Goal: Task Accomplishment & Management: Use online tool/utility

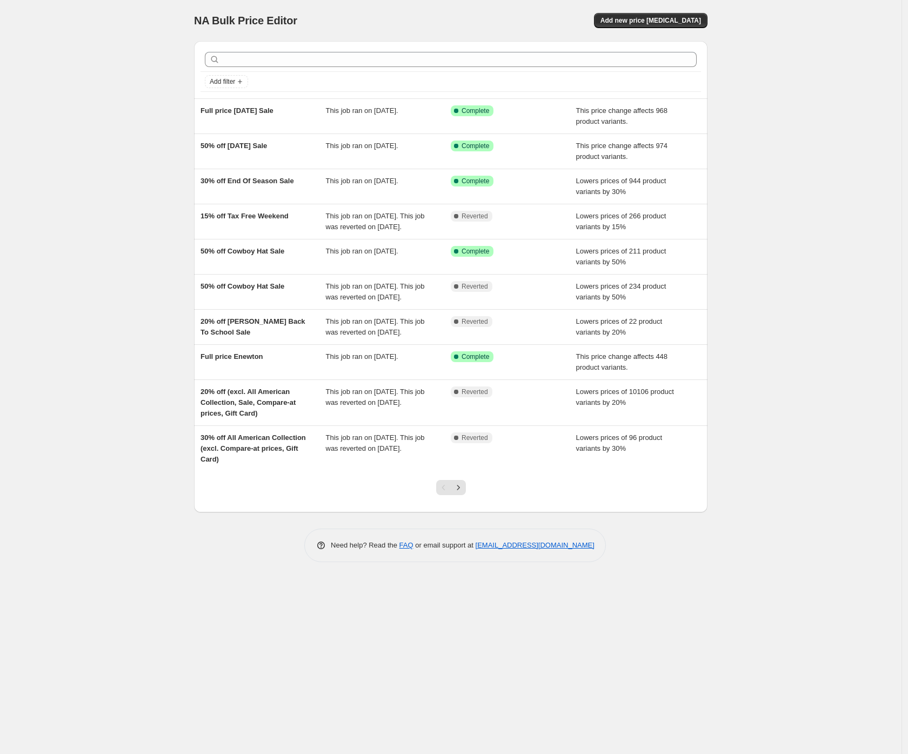
click at [78, 248] on div "NA Bulk Price Editor. This page is ready NA Bulk Price Editor Add new price cha…" at bounding box center [451, 377] width 902 height 754
click at [58, 212] on div "NA Bulk Price Editor. This page is ready NA Bulk Price Editor Add new price cha…" at bounding box center [451, 377] width 902 height 754
click at [50, 150] on div "NA Bulk Price Editor. This page is ready NA Bulk Price Editor Add new price cha…" at bounding box center [451, 377] width 902 height 754
click at [156, 194] on div "NA Bulk Price Editor. This page is ready NA Bulk Price Editor Add new price cha…" at bounding box center [451, 377] width 902 height 754
click at [639, 21] on span "Add new price change job" at bounding box center [651, 20] width 101 height 9
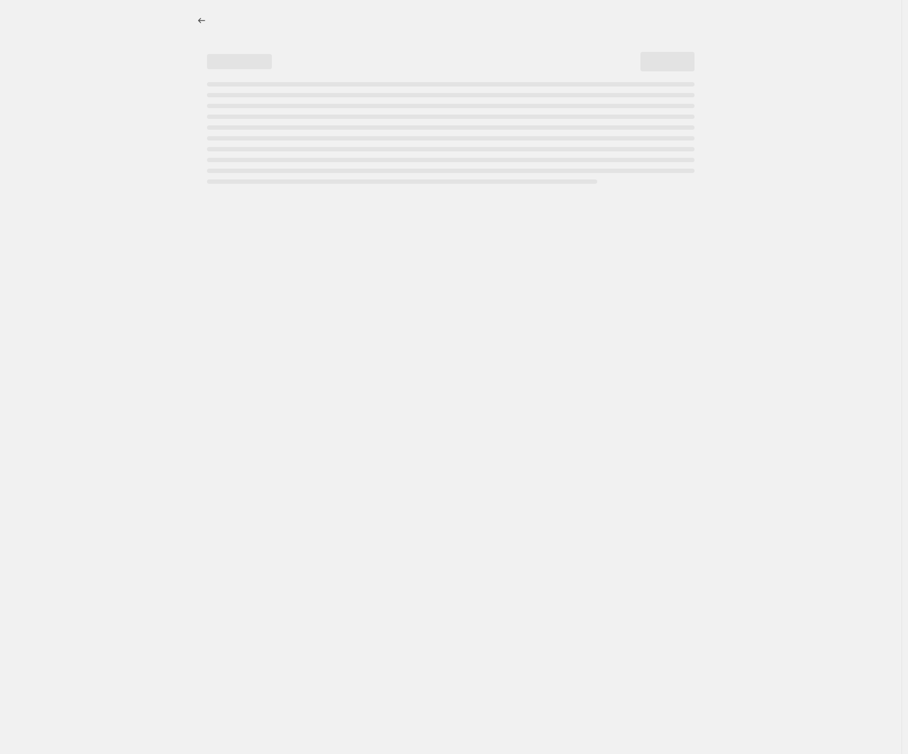
select select "percentage"
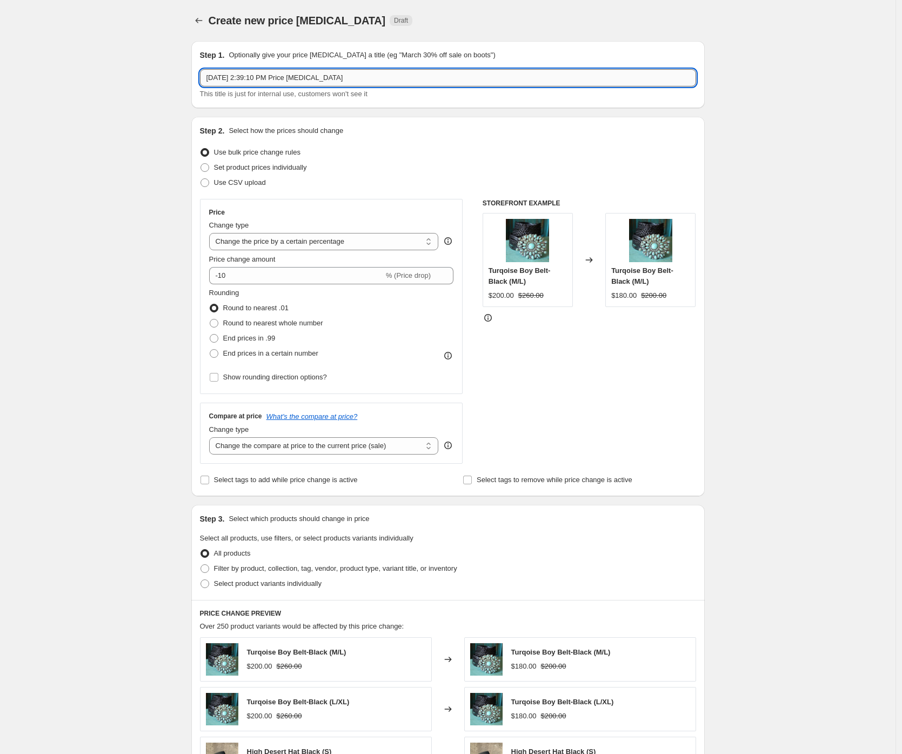
click at [330, 75] on input "Oct 10, 2025, 2:39:10 PM Price change job" at bounding box center [448, 77] width 496 height 17
type input "20% off Halloween Sale"
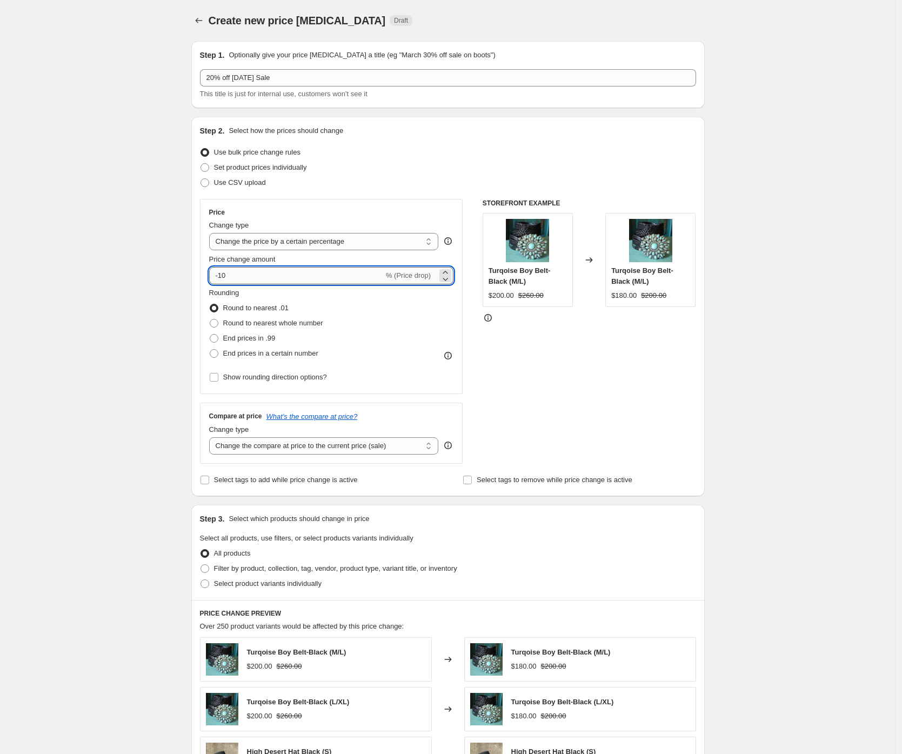
click at [224, 279] on input "-10" at bounding box center [296, 275] width 175 height 17
type input "-20"
click at [174, 338] on div "Create new price change job. This page is ready Create new price change job Dra…" at bounding box center [448, 540] width 896 height 1081
click at [144, 338] on div "Create new price change job. This page is ready Create new price change job Dra…" at bounding box center [448, 540] width 896 height 1081
click at [140, 49] on div "Create new price change job. This page is ready Create new price change job Dra…" at bounding box center [448, 540] width 896 height 1081
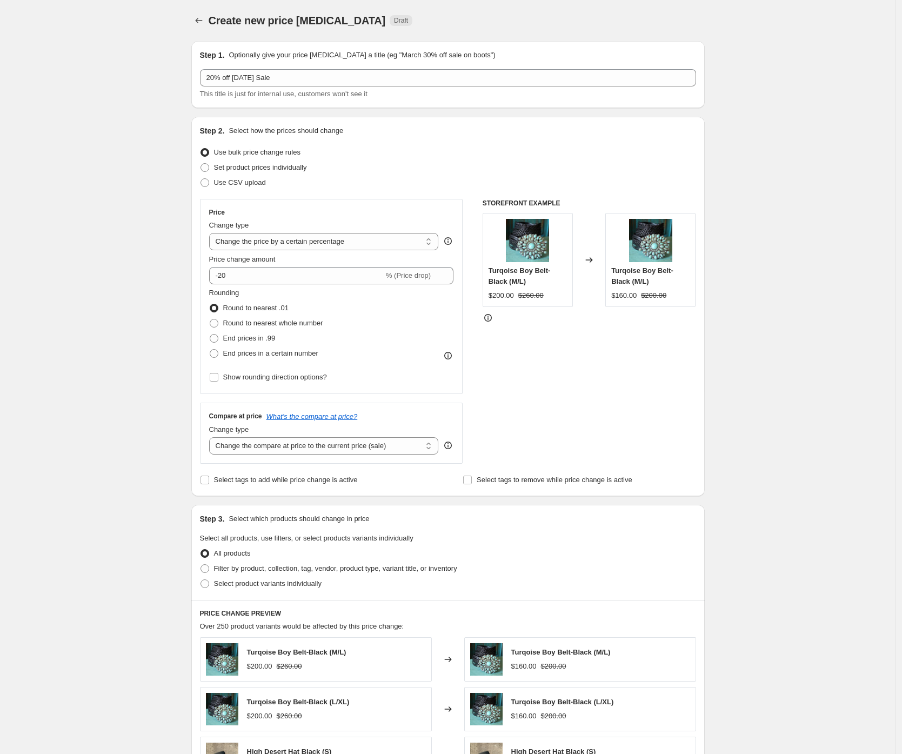
click at [86, 124] on div "Create new price change job. This page is ready Create new price change job Dra…" at bounding box center [448, 540] width 896 height 1081
click at [139, 233] on div "Create new price change job. This page is ready Create new price change job Dra…" at bounding box center [448, 540] width 896 height 1081
click at [83, 215] on div "Create new price change job. This page is ready Create new price change job Dra…" at bounding box center [448, 540] width 896 height 1081
click at [161, 428] on div "Create new price change job. This page is ready Create new price change job Dra…" at bounding box center [448, 540] width 896 height 1081
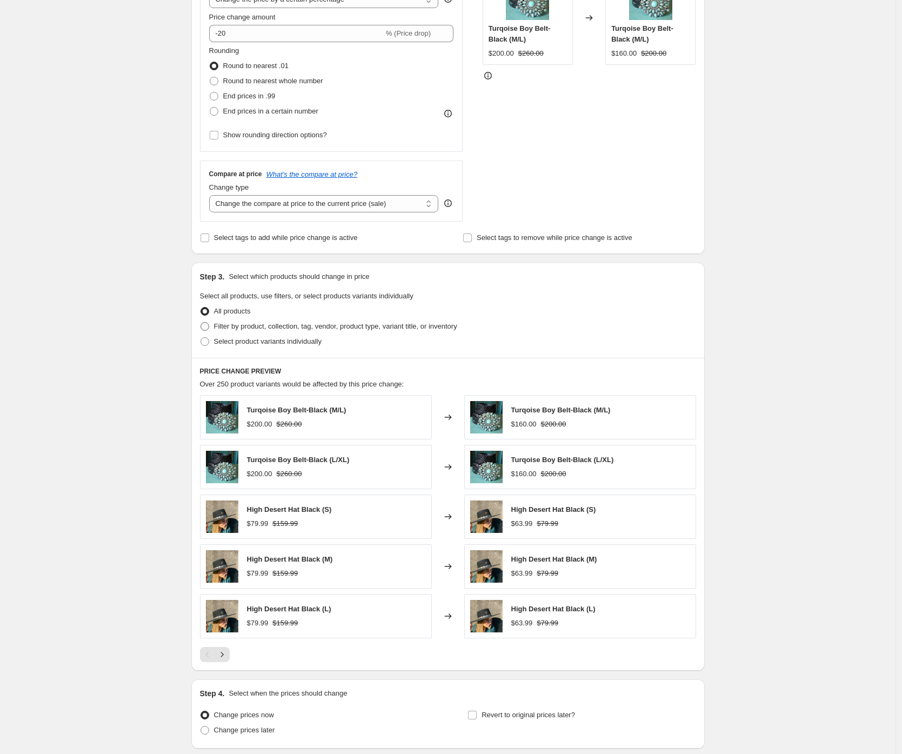
click at [252, 326] on span "Filter by product, collection, tag, vendor, product type, variant title, or inv…" at bounding box center [335, 326] width 243 height 8
click at [201, 323] on input "Filter by product, collection, tag, vendor, product type, variant title, or inv…" at bounding box center [201, 322] width 1 height 1
radio input "true"
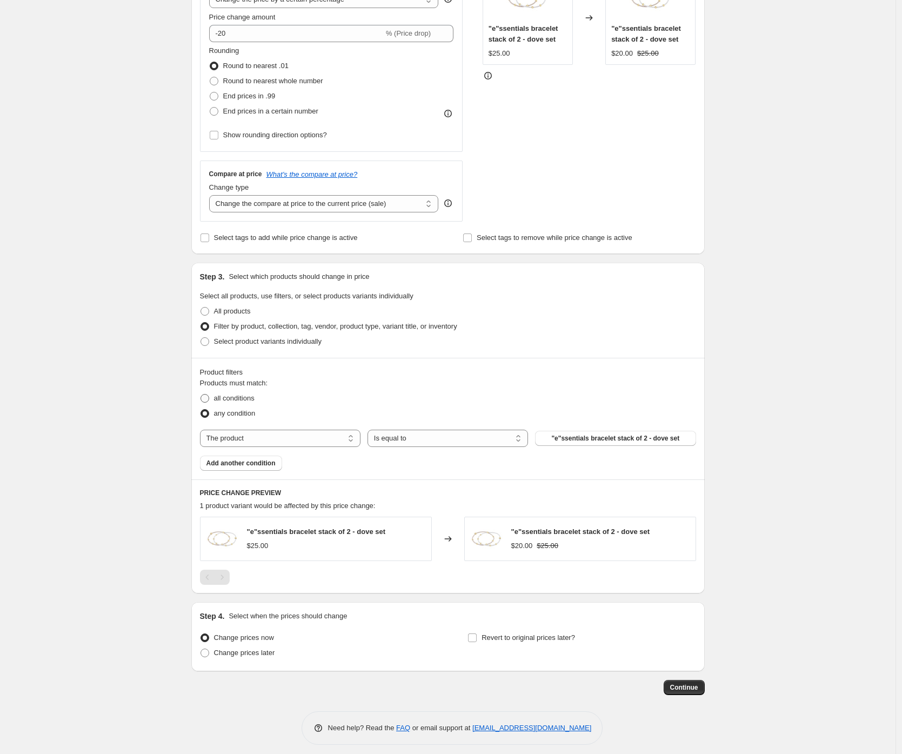
click at [244, 395] on span "all conditions" at bounding box center [234, 398] width 41 height 8
click at [201, 395] on input "all conditions" at bounding box center [201, 394] width 1 height 1
radio input "true"
click at [343, 440] on select "The product The product's collection The product's tag The product's vendor The…" at bounding box center [280, 438] width 161 height 17
select select "collection"
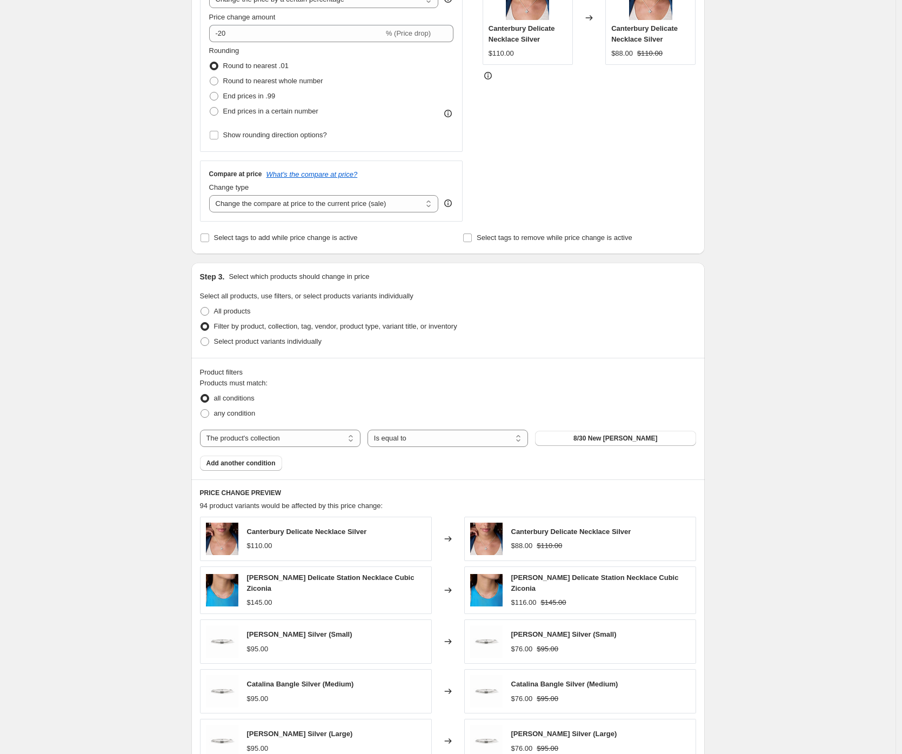
click at [607, 439] on span "8/30 New Julie Vos" at bounding box center [616, 438] width 84 height 9
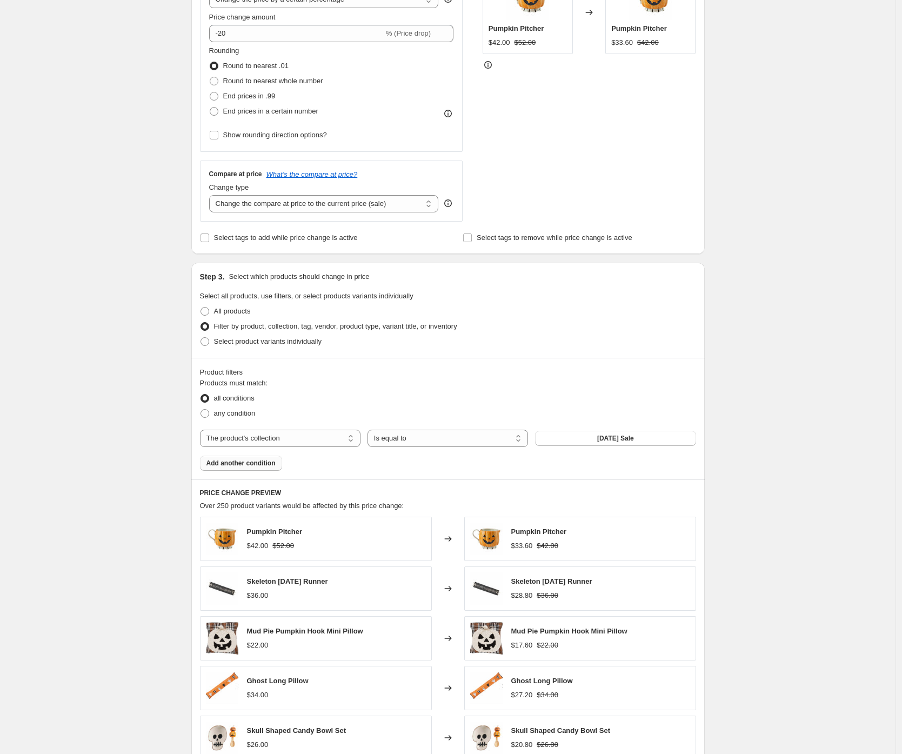
click at [242, 466] on span "Add another condition" at bounding box center [241, 463] width 69 height 9
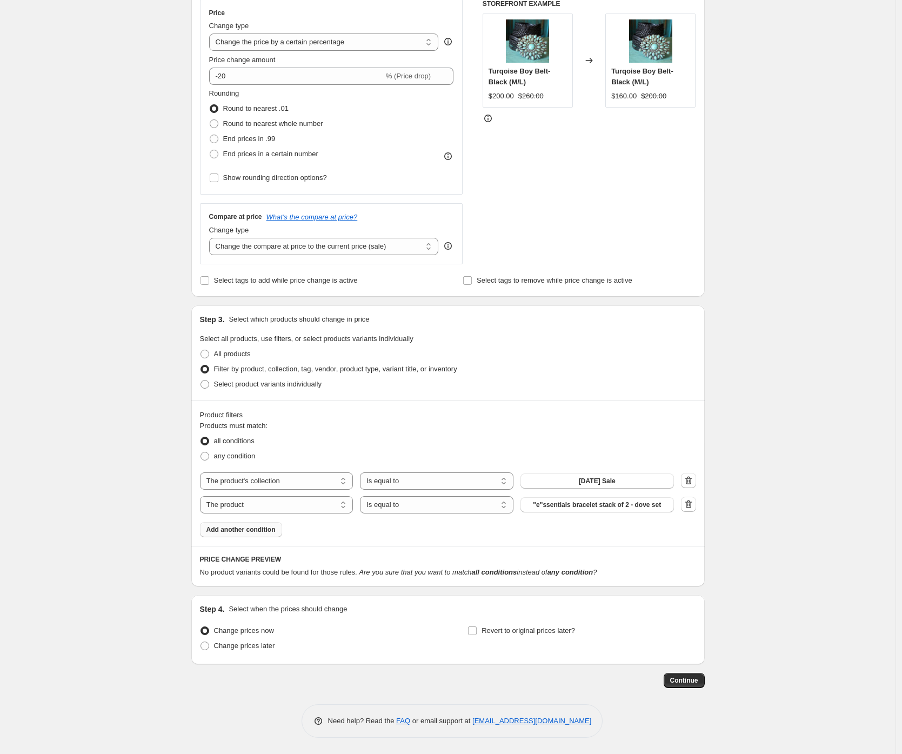
scroll to position [200, 0]
click at [282, 503] on select "The product The product's collection The product's tag The product's vendor The…" at bounding box center [277, 504] width 154 height 17
select select "collection"
click at [427, 506] on select "Is equal to Is not equal to" at bounding box center [437, 504] width 154 height 17
select select "not_equal"
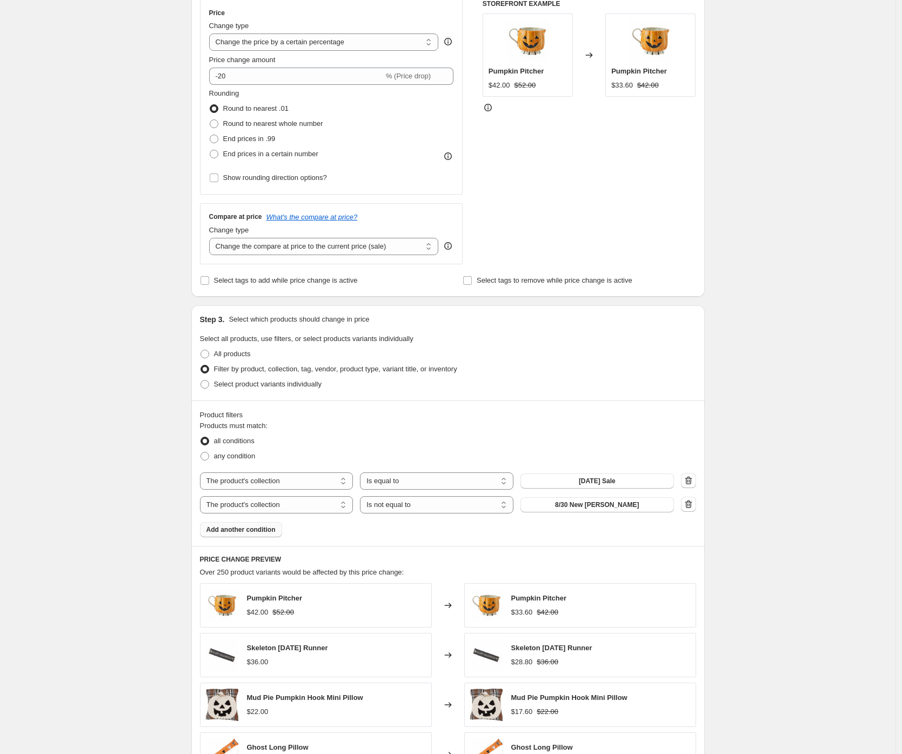
click at [580, 506] on span "8/30 New Julie Vos" at bounding box center [597, 505] width 84 height 9
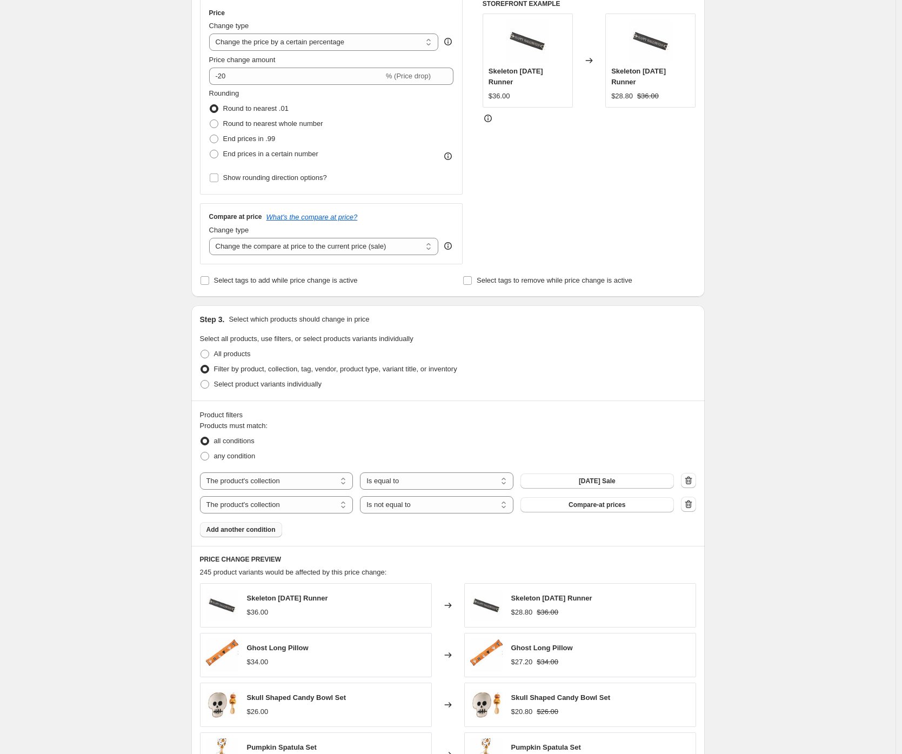
click at [148, 489] on div "Create new price change job. This page is ready Create new price change job Dra…" at bounding box center [448, 413] width 896 height 1226
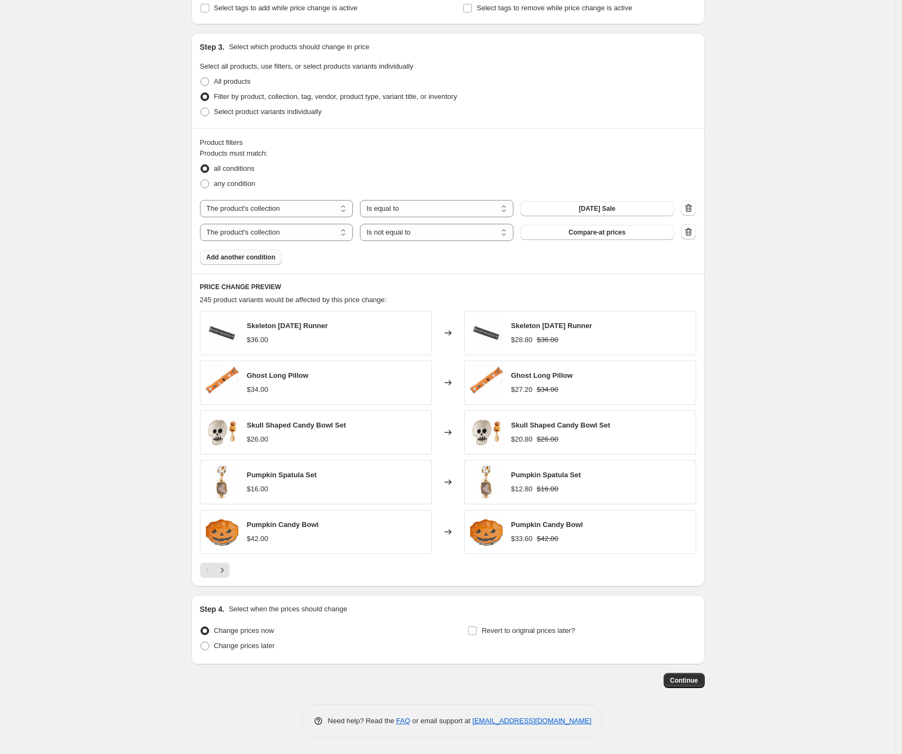
click at [145, 617] on div "Create new price change job. This page is ready Create new price change job Dra…" at bounding box center [448, 141] width 896 height 1226
click at [128, 534] on div "Create new price change job. This page is ready Create new price change job Dra…" at bounding box center [448, 141] width 896 height 1226
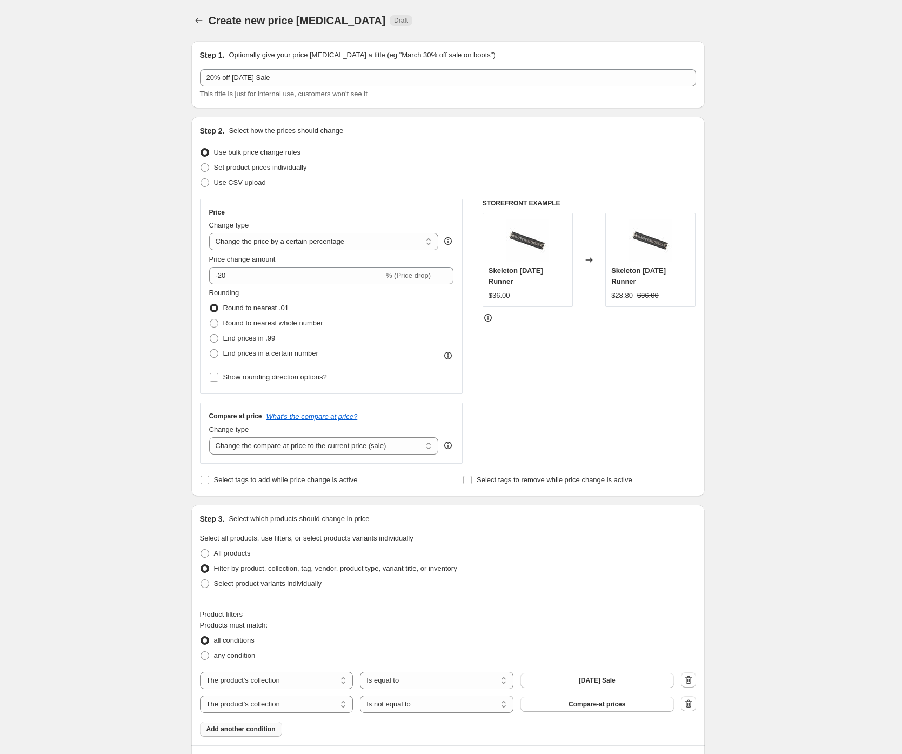
click at [131, 460] on div "Create new price change job. This page is ready Create new price change job Dra…" at bounding box center [448, 613] width 896 height 1226
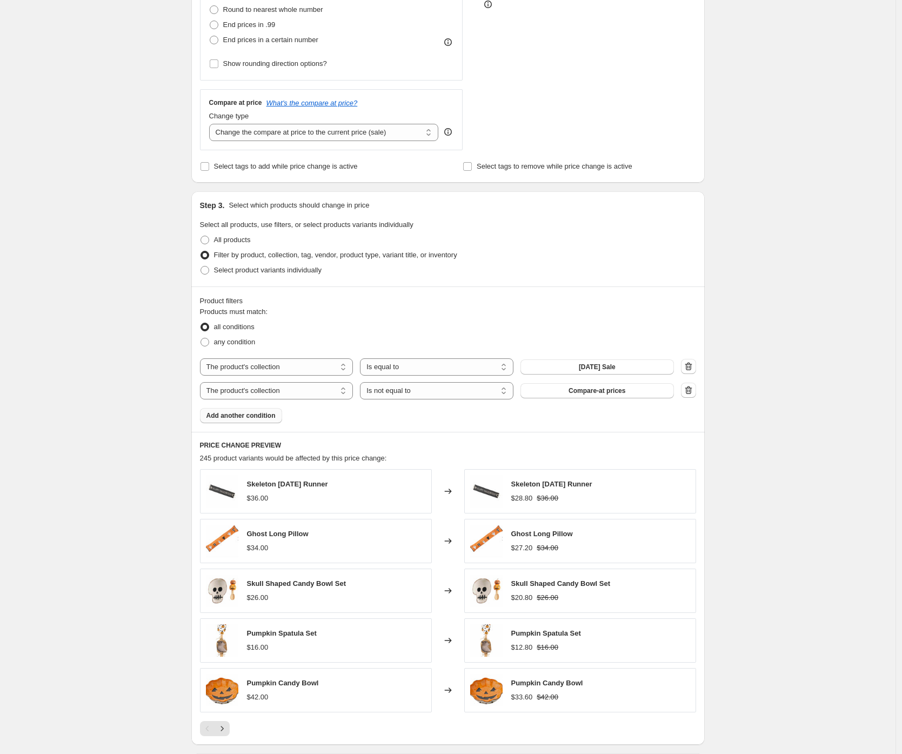
scroll to position [472, 0]
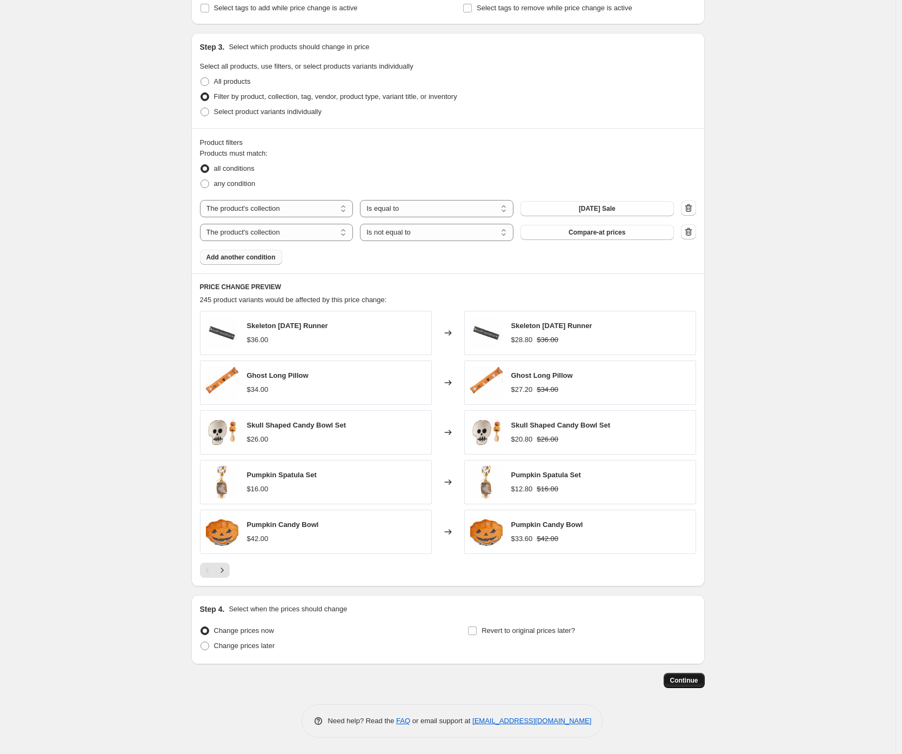
click at [681, 686] on button "Continue" at bounding box center [684, 680] width 41 height 15
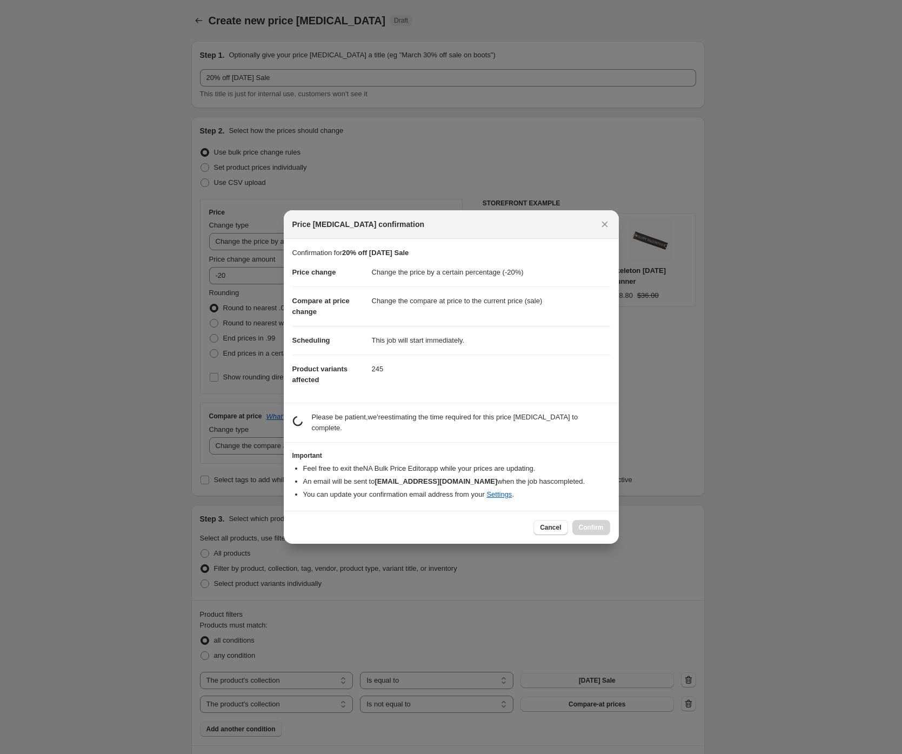
scroll to position [0, 0]
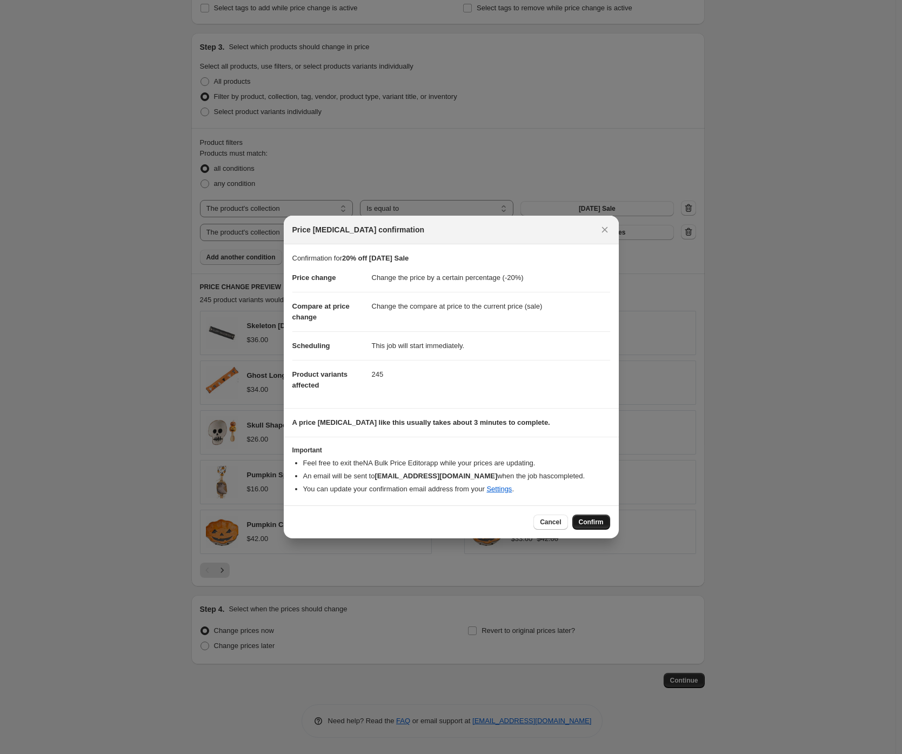
click at [600, 526] on span "Confirm" at bounding box center [591, 522] width 25 height 9
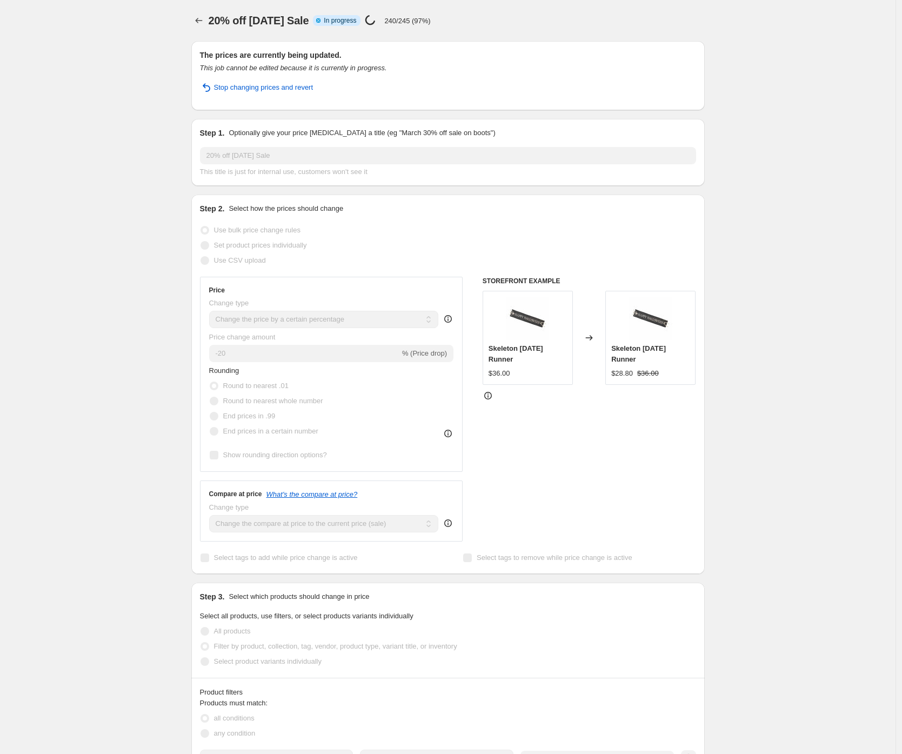
select select "percentage"
select select "collection"
select select "not_equal"
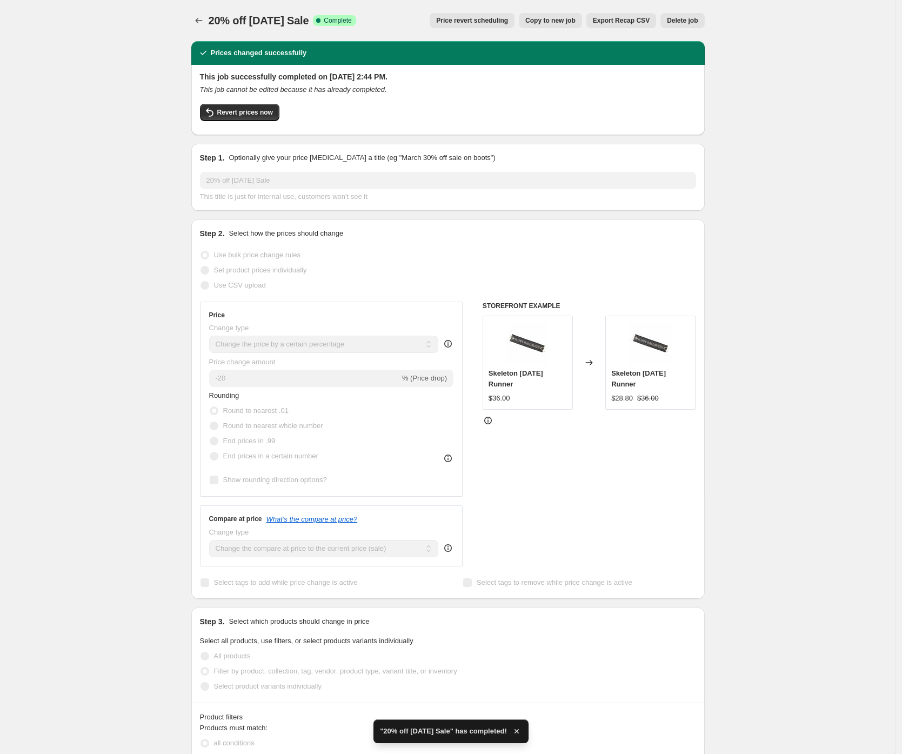
click at [568, 17] on span "Copy to new job" at bounding box center [551, 20] width 50 height 9
select select "percentage"
select select "collection"
select select "not_equal"
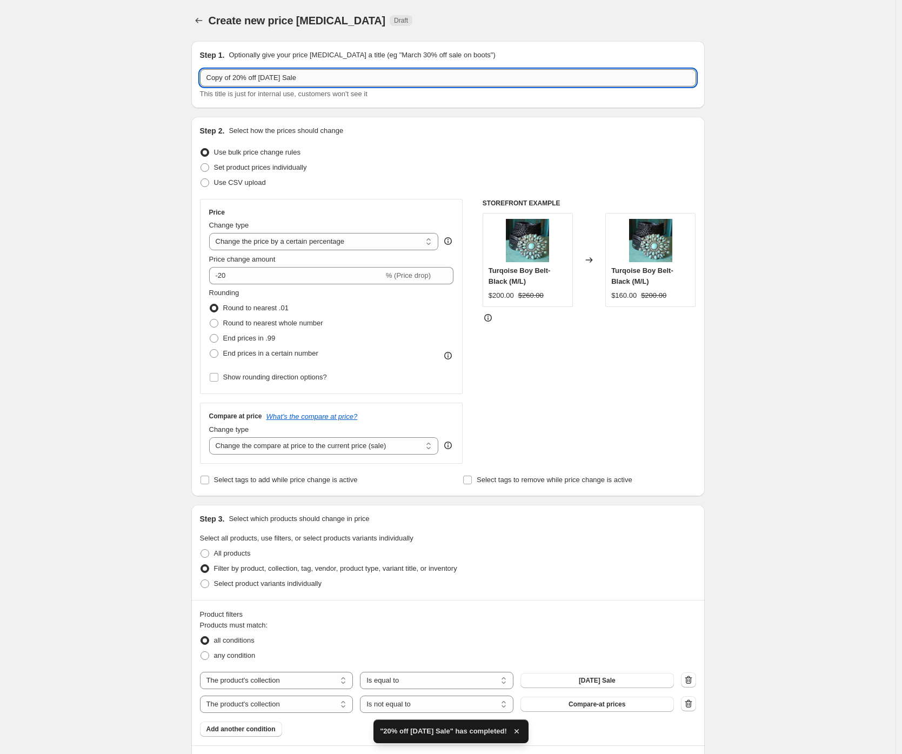
drag, startPoint x: 237, startPoint y: 78, endPoint x: 231, endPoint y: 79, distance: 5.5
click at [231, 79] on input "Copy of 20% off Halloween Sale" at bounding box center [448, 77] width 496 height 17
drag, startPoint x: 243, startPoint y: 79, endPoint x: 157, endPoint y: 76, distance: 85.5
click at [157, 76] on div "Create new price change job. This page is ready Create new price change job Dra…" at bounding box center [448, 477] width 896 height 954
drag, startPoint x: 238, startPoint y: 78, endPoint x: 326, endPoint y: 80, distance: 87.6
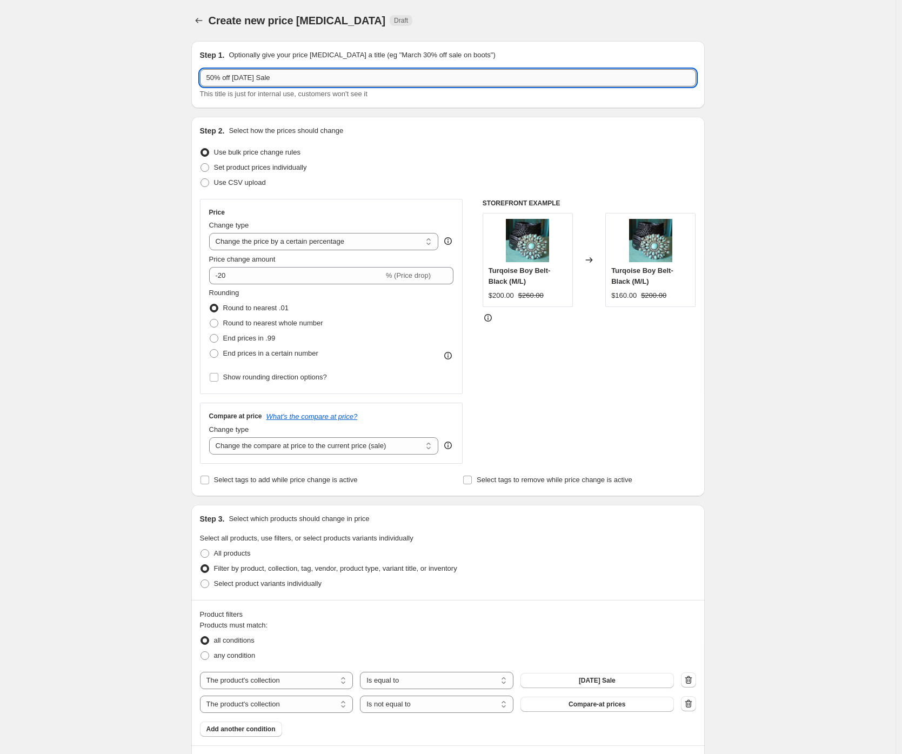
click at [326, 80] on input "50% off Halloween Sale" at bounding box center [448, 77] width 496 height 17
paste input "Jack Black & LAFCO"
type input "50% off Jack Black & LAFCO (excl. Compare-at prices)"
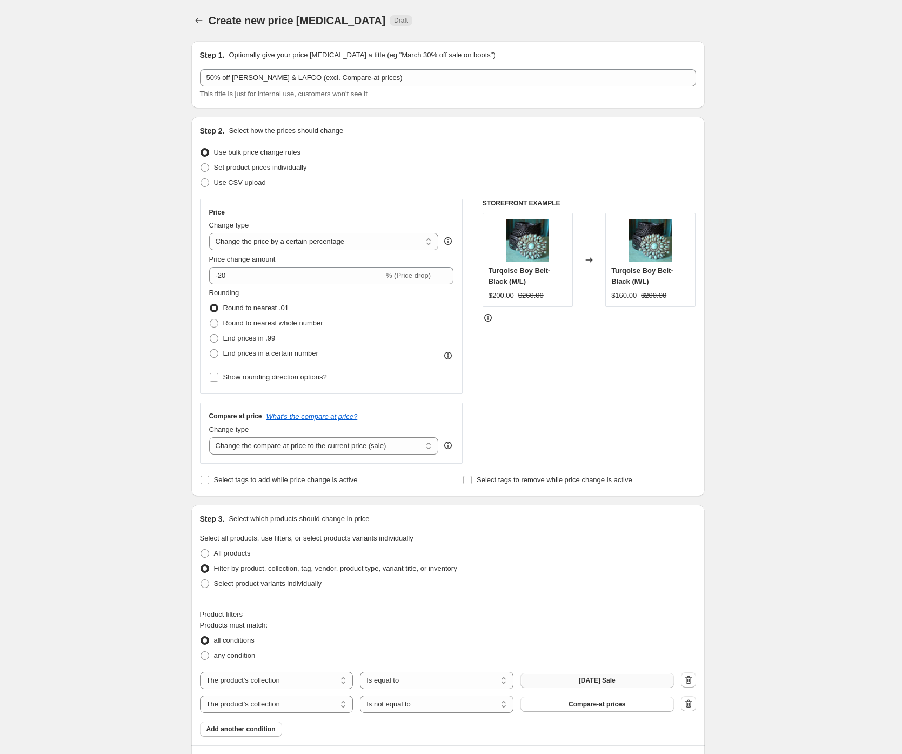
click at [572, 678] on button "Halloween Sale" at bounding box center [598, 680] width 154 height 15
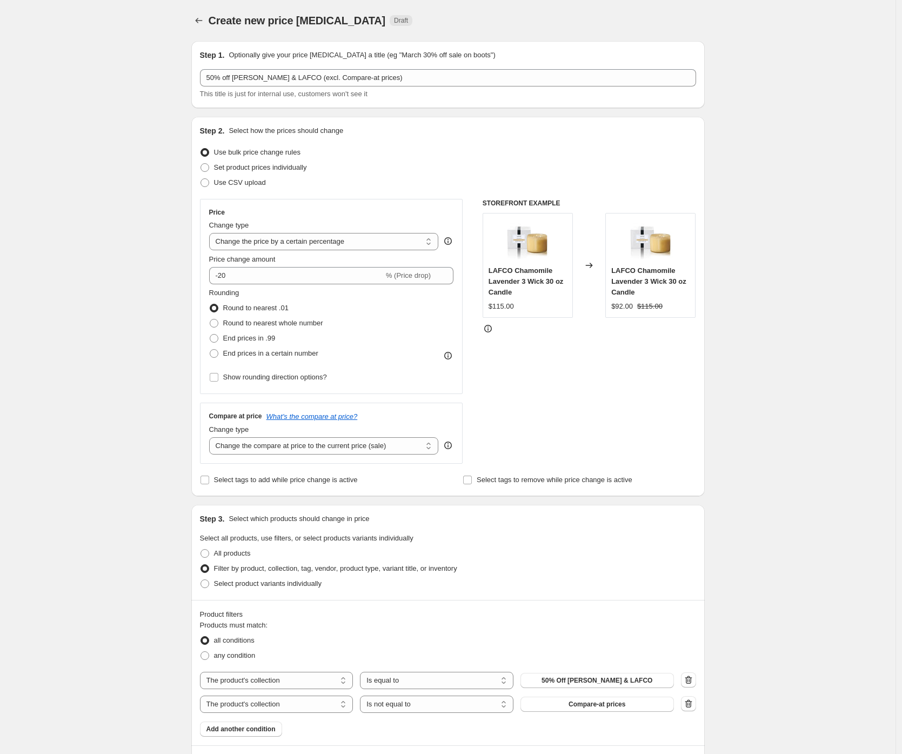
click at [89, 476] on div "Create new price change job. This page is ready Create new price change job Dra…" at bounding box center [448, 615] width 896 height 1230
click at [225, 276] on input "-20" at bounding box center [296, 275] width 175 height 17
type input "-50"
click at [104, 360] on div "Create new price change job. This page is ready Create new price change job Dra…" at bounding box center [448, 615] width 896 height 1230
click at [78, 392] on div "Create new price change job. This page is ready Create new price change job Dra…" at bounding box center [448, 615] width 896 height 1230
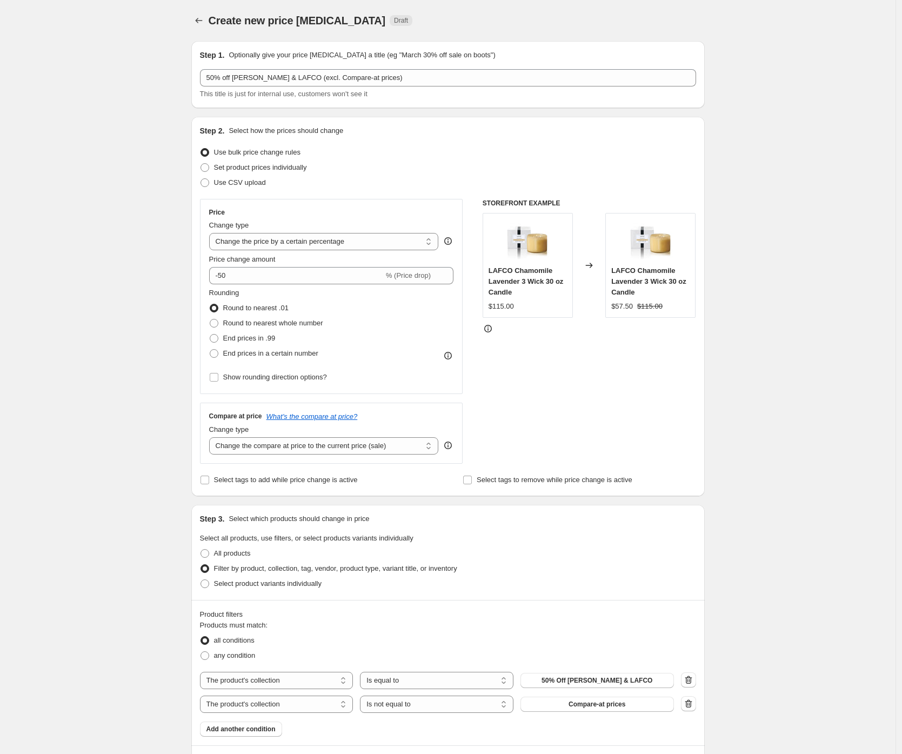
click at [81, 388] on div "Create new price change job. This page is ready Create new price change job Dra…" at bounding box center [448, 615] width 896 height 1230
click at [110, 421] on div "Create new price change job. This page is ready Create new price change job Dra…" at bounding box center [448, 615] width 896 height 1230
click at [108, 226] on div "Create new price change job. This page is ready Create new price change job Dra…" at bounding box center [448, 615] width 896 height 1230
click at [91, 142] on div "Create new price change job. This page is ready Create new price change job Dra…" at bounding box center [448, 615] width 896 height 1230
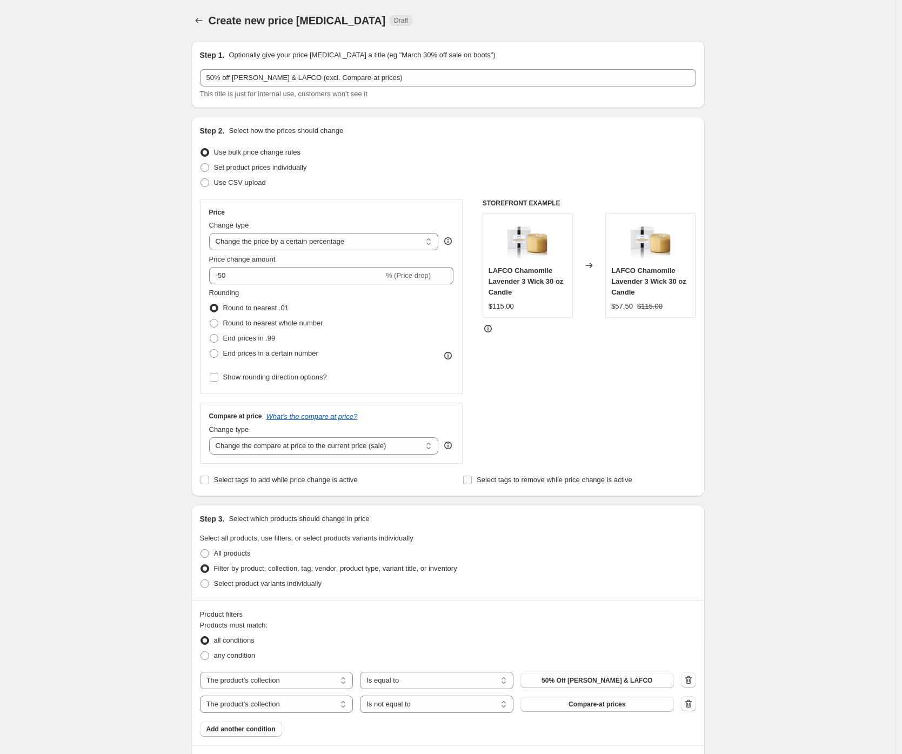
click at [140, 269] on div "Create new price change job. This page is ready Create new price change job Dra…" at bounding box center [448, 615] width 896 height 1230
click at [156, 236] on div "Create new price change job. This page is ready Create new price change job Dra…" at bounding box center [448, 615] width 896 height 1230
click at [146, 443] on div "Create new price change job. This page is ready Create new price change job Dra…" at bounding box center [448, 615] width 896 height 1230
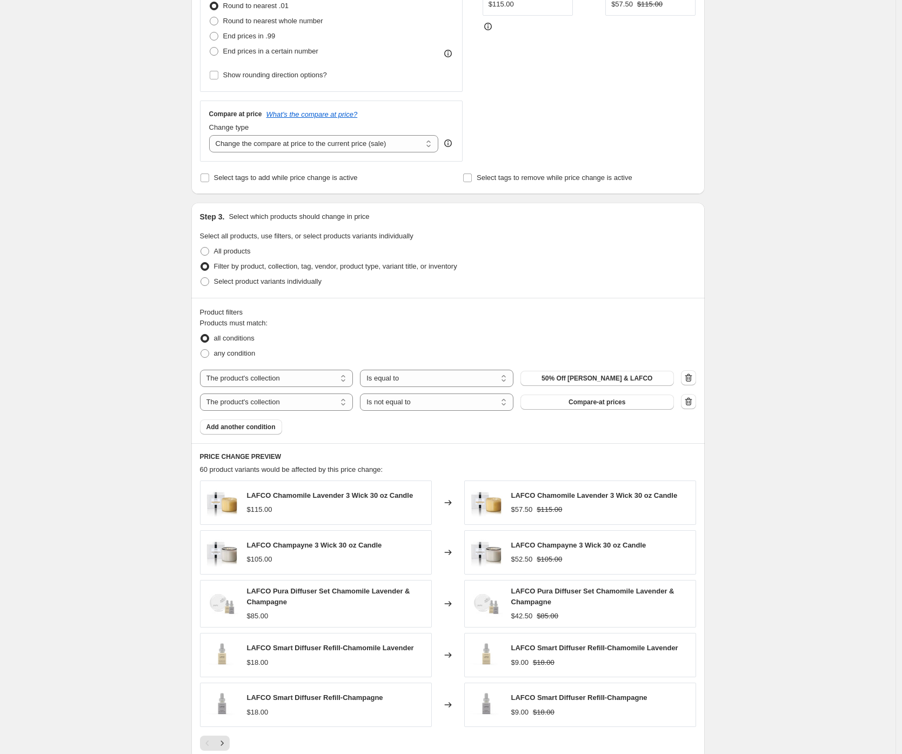
scroll to position [475, 0]
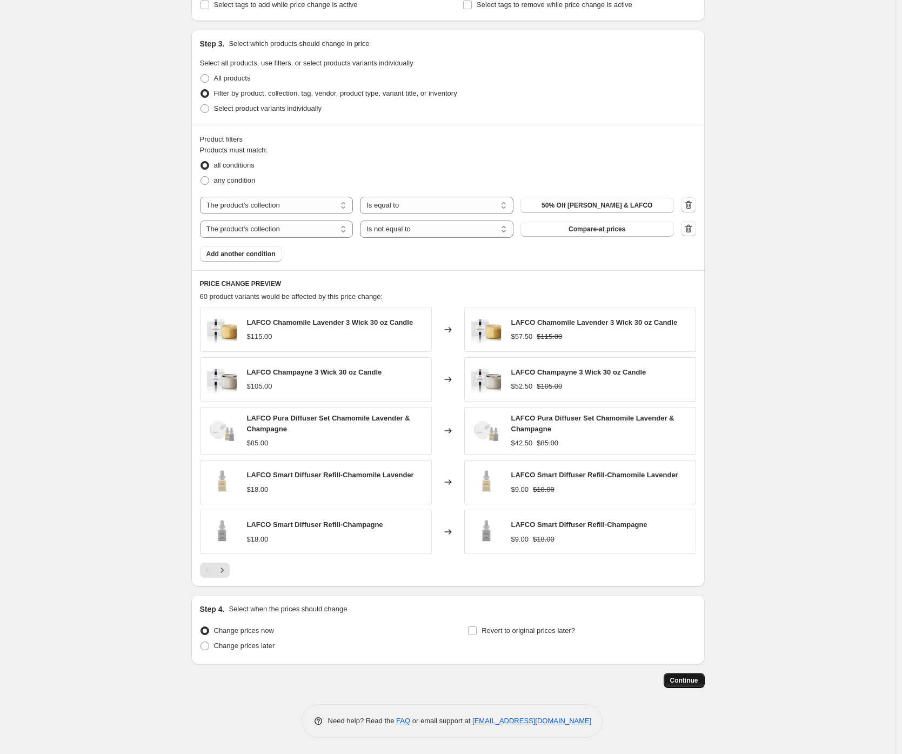
click at [675, 686] on button "Continue" at bounding box center [684, 680] width 41 height 15
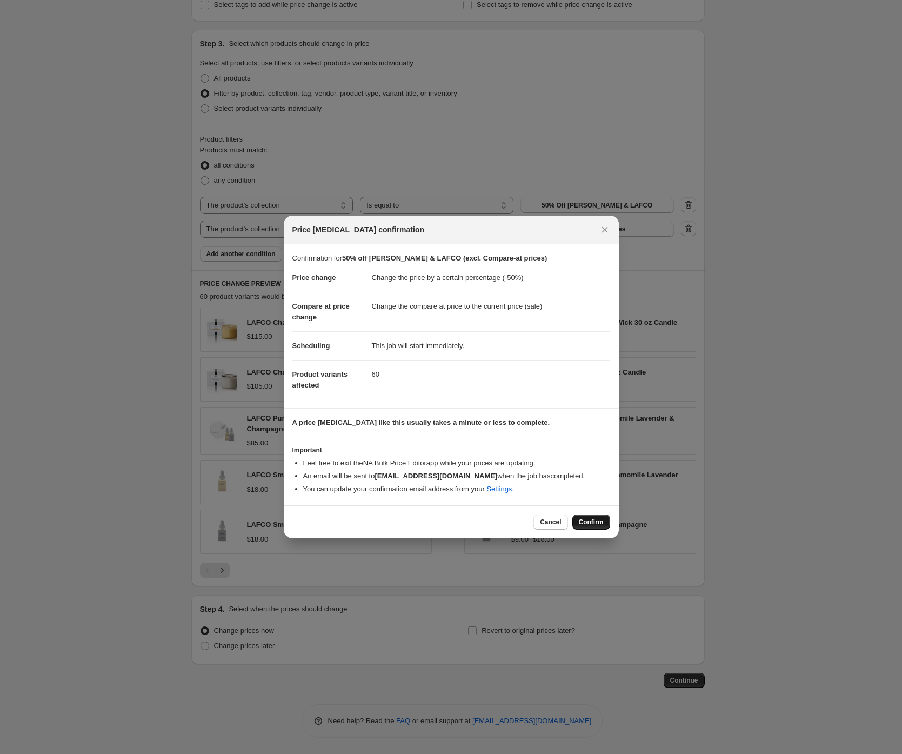
click at [595, 519] on span "Confirm" at bounding box center [591, 522] width 25 height 9
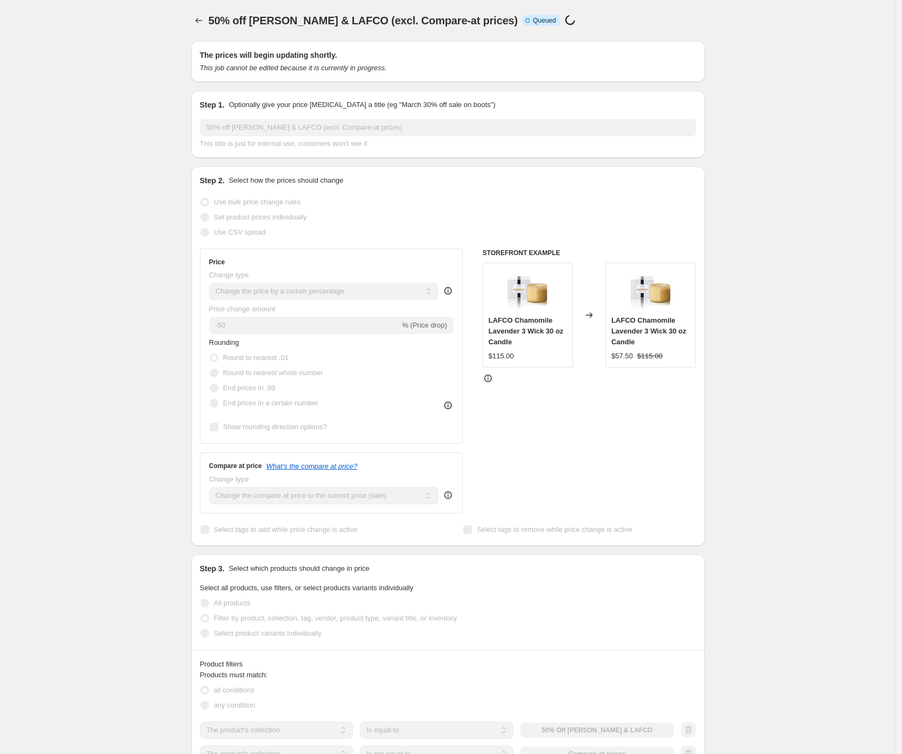
scroll to position [1, 0]
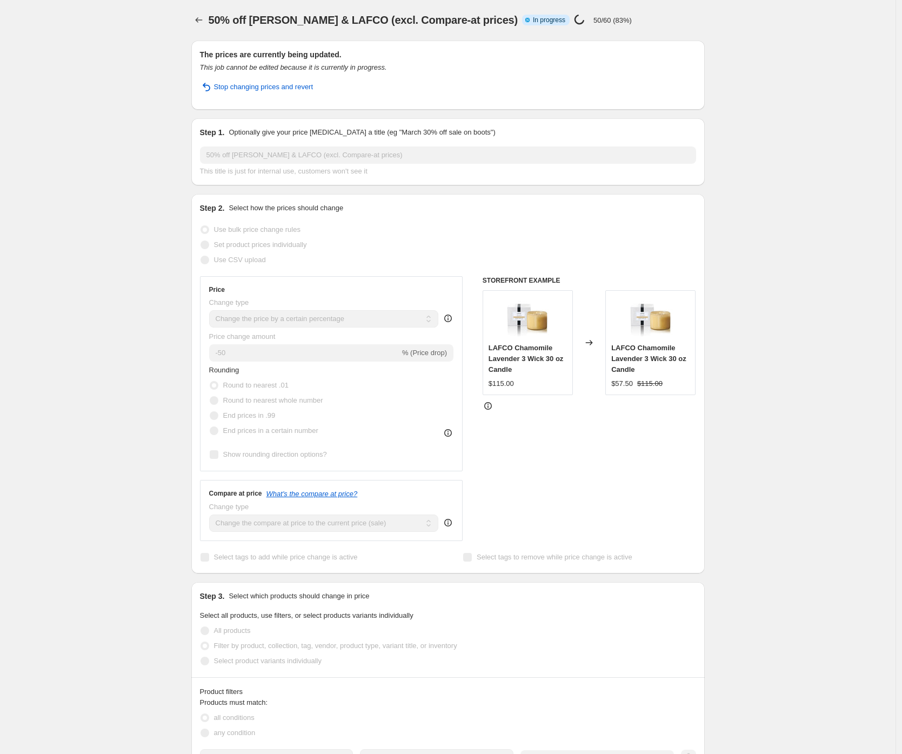
select select "percentage"
select select "collection"
select select "not_equal"
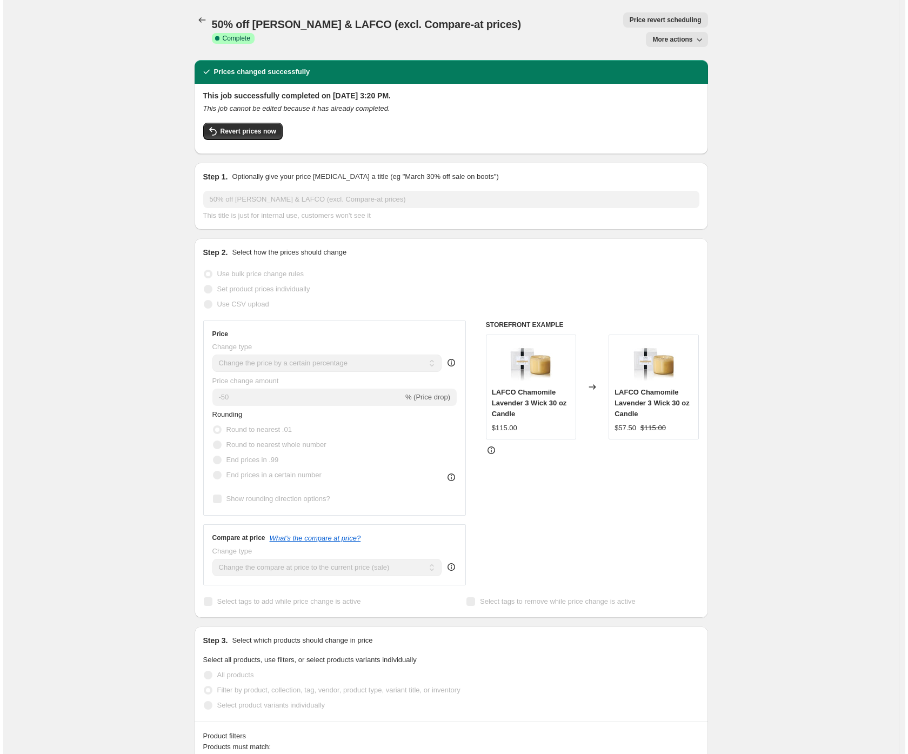
scroll to position [0, 0]
click at [204, 21] on icon "Price change jobs" at bounding box center [199, 20] width 11 height 11
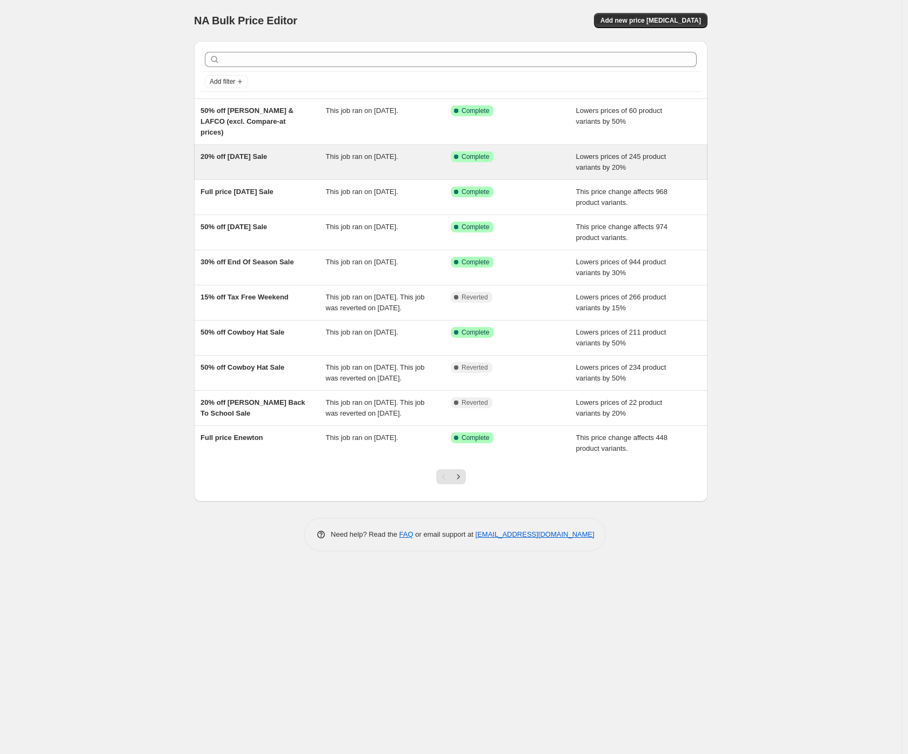
click at [251, 152] on span "20% off Halloween Sale" at bounding box center [234, 156] width 67 height 8
